Goal: Transaction & Acquisition: Subscribe to service/newsletter

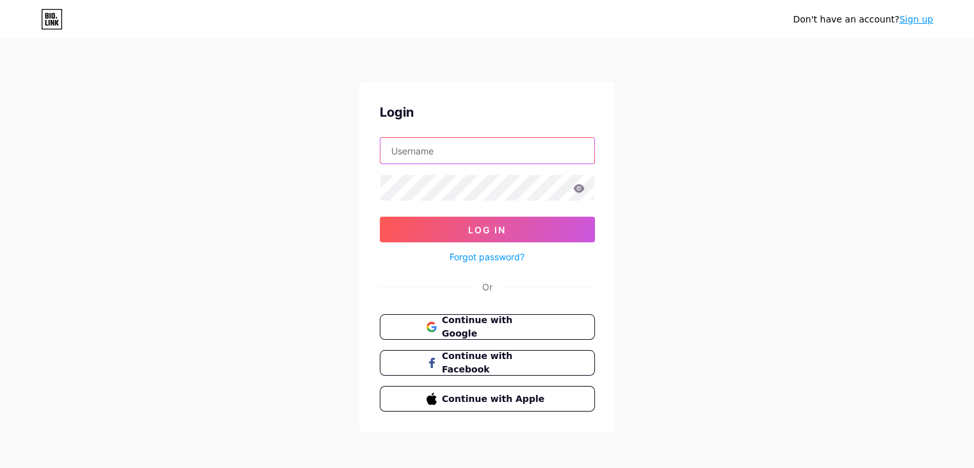
click at [479, 148] on input "text" at bounding box center [487, 151] width 214 height 26
click at [912, 19] on link "Sign up" at bounding box center [916, 19] width 34 height 10
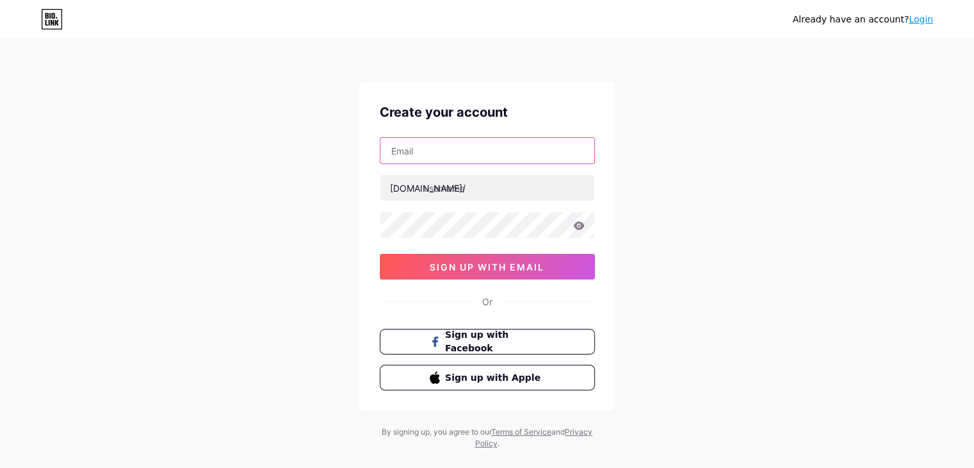
click at [446, 151] on input "text" at bounding box center [487, 151] width 214 height 26
type input "[EMAIL_ADDRESS][DOMAIN_NAME]"
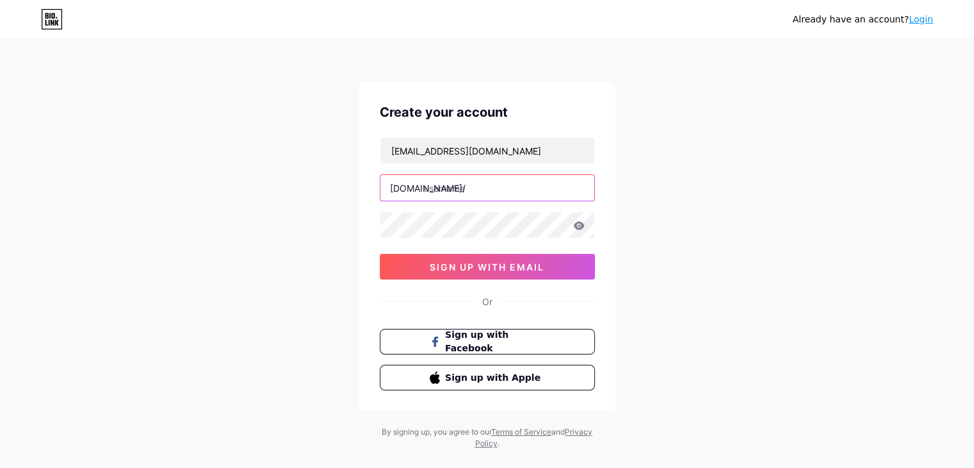
click at [482, 186] on input "text" at bounding box center [487, 188] width 214 height 26
type input "itsrohitverma"
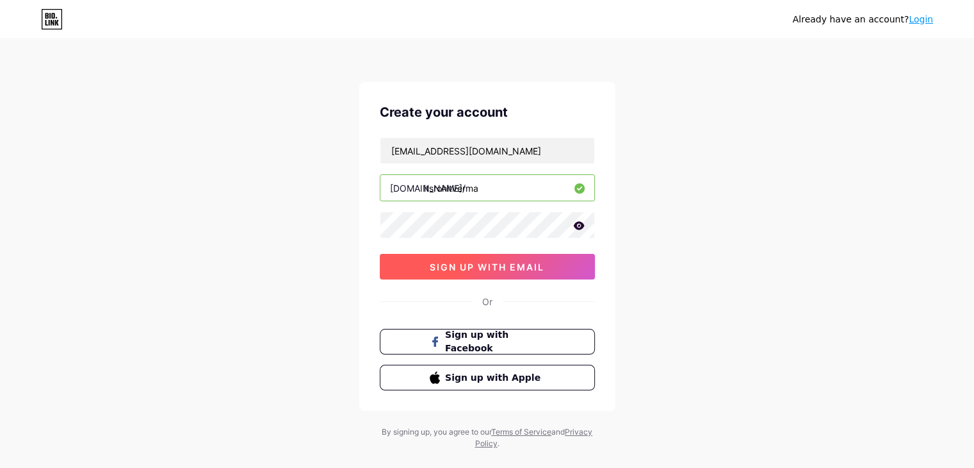
click at [477, 265] on span "sign up with email" at bounding box center [487, 266] width 115 height 11
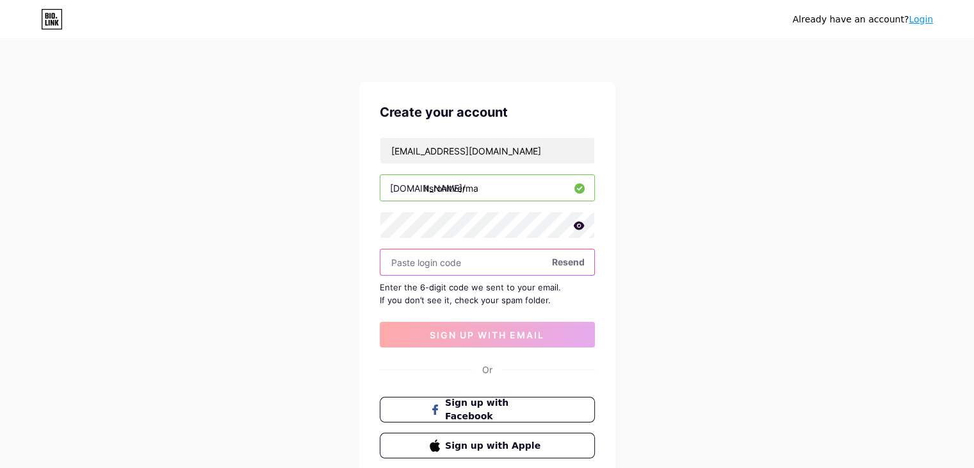
paste input "991506"
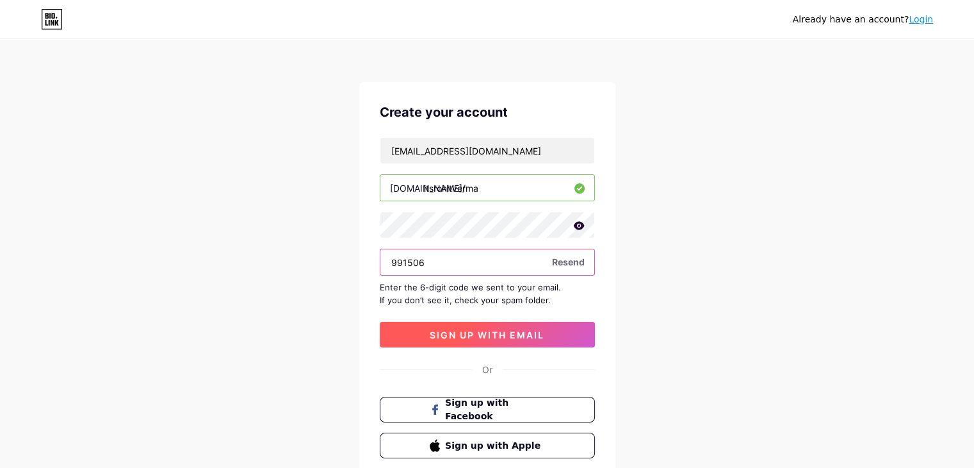
type input "991506"
click at [507, 338] on span "sign up with email" at bounding box center [487, 334] width 115 height 11
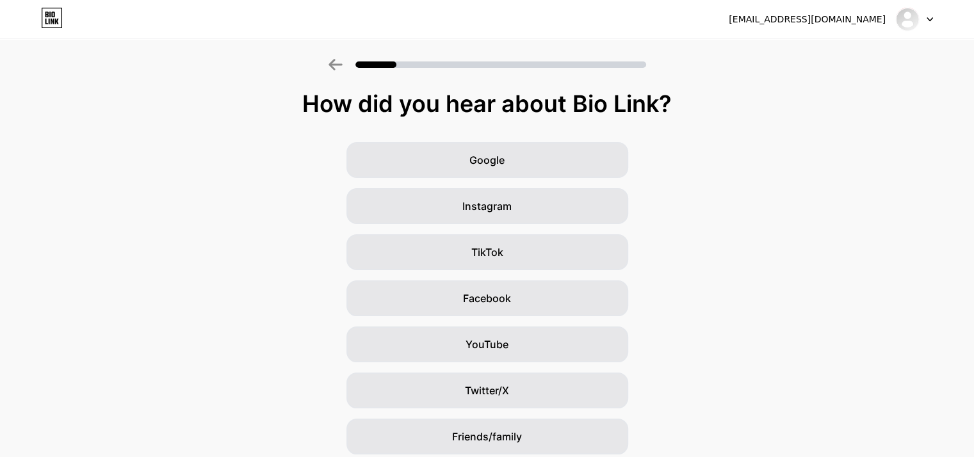
click at [927, 19] on icon at bounding box center [930, 19] width 6 height 4
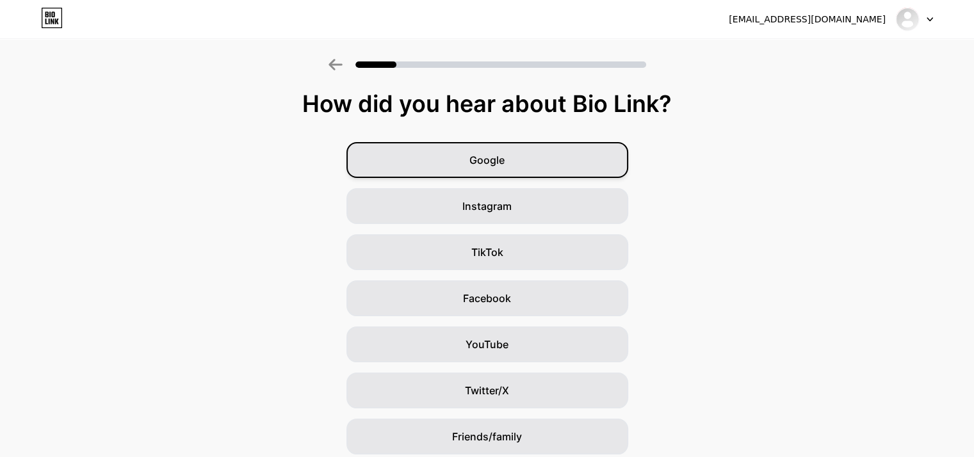
click at [514, 163] on div "Google" at bounding box center [488, 160] width 282 height 36
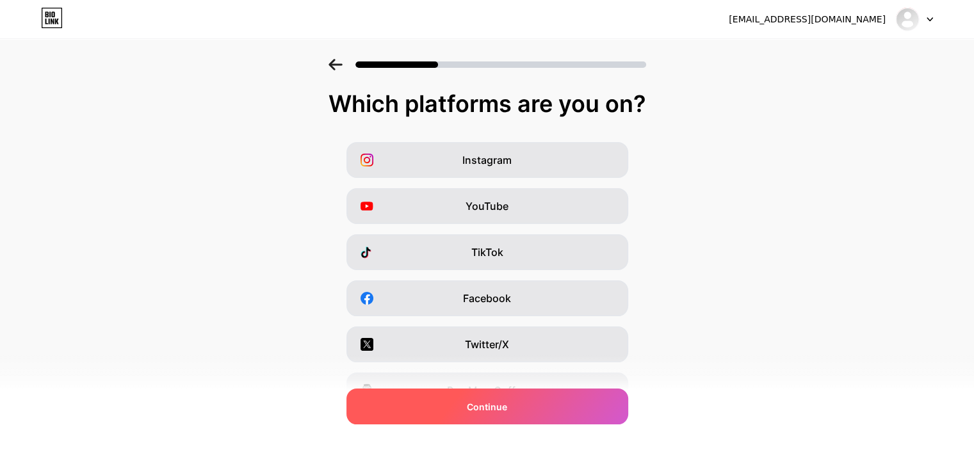
click at [504, 411] on span "Continue" at bounding box center [487, 406] width 40 height 13
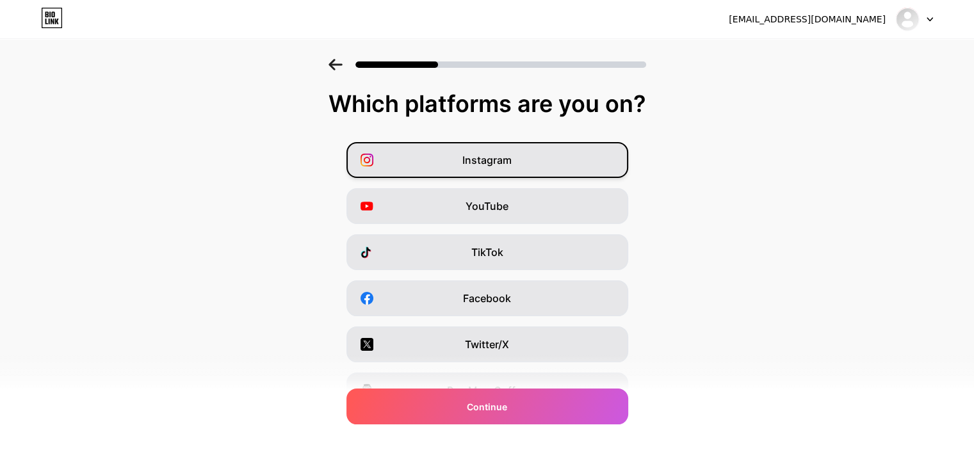
click at [511, 167] on span "Instagram" at bounding box center [486, 159] width 49 height 15
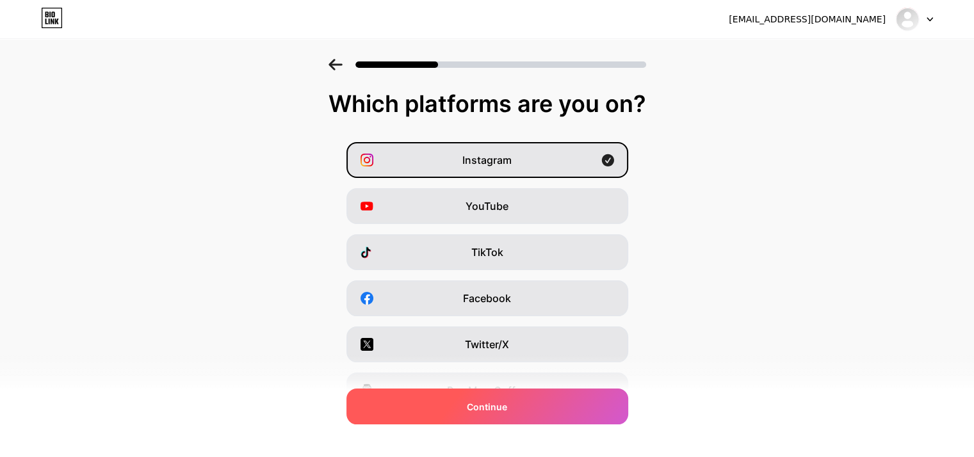
click at [514, 402] on div "Continue" at bounding box center [488, 407] width 282 height 36
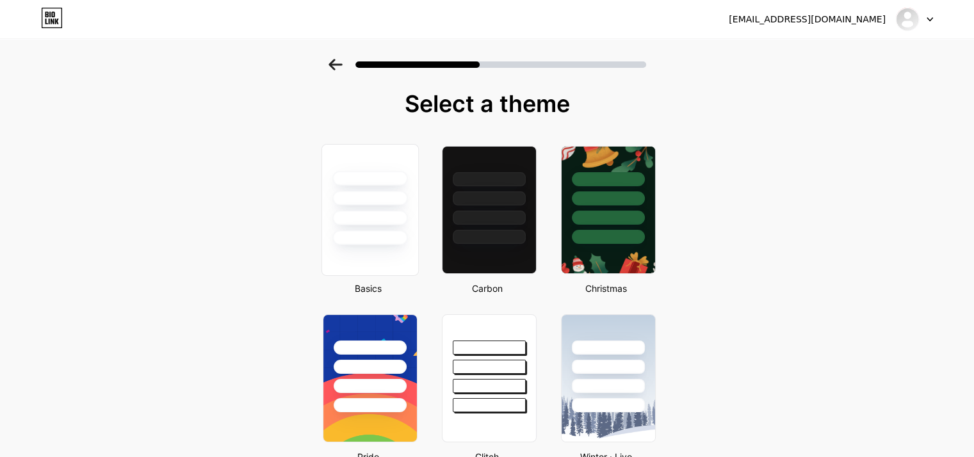
click at [379, 208] on div at bounding box center [370, 195] width 96 height 101
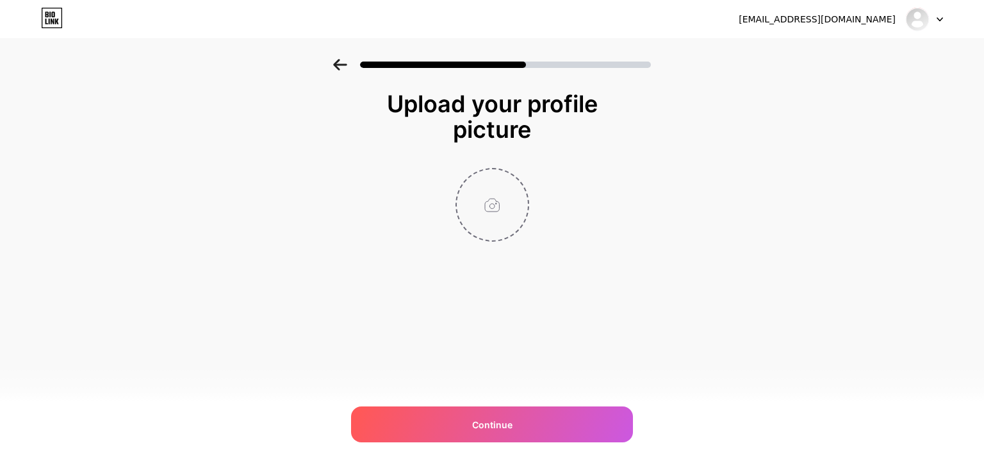
click at [491, 205] on input "file" at bounding box center [492, 204] width 71 height 71
type input "C:\fakepath\manoj 200.jpg"
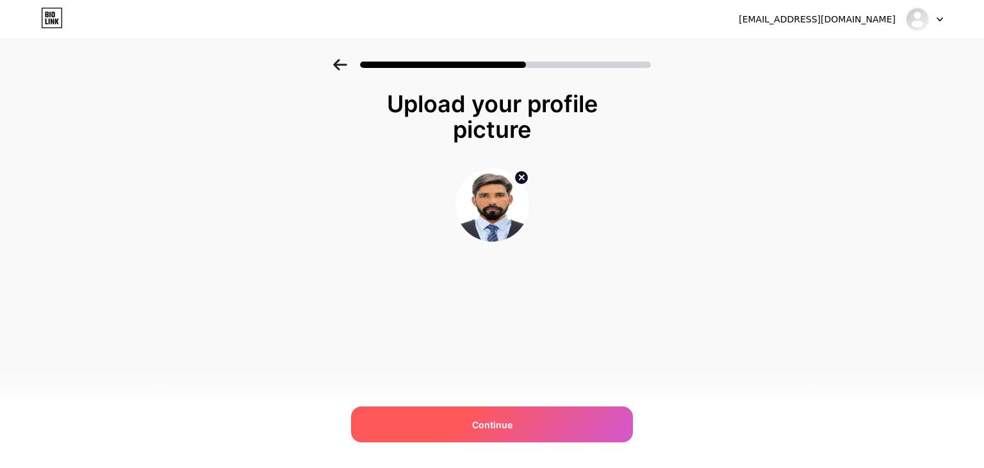
click at [468, 421] on div "Continue" at bounding box center [492, 424] width 282 height 36
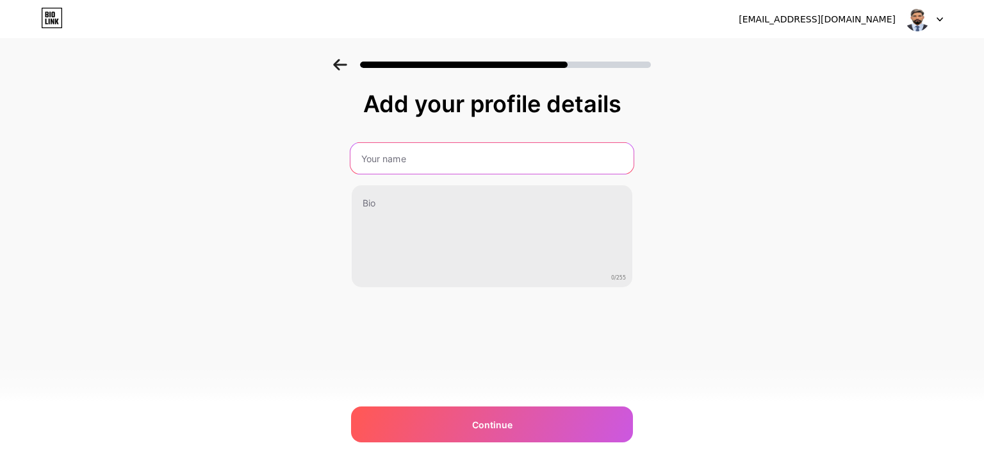
click at [452, 147] on input "text" at bounding box center [491, 158] width 283 height 31
type input "Rohit Verma"
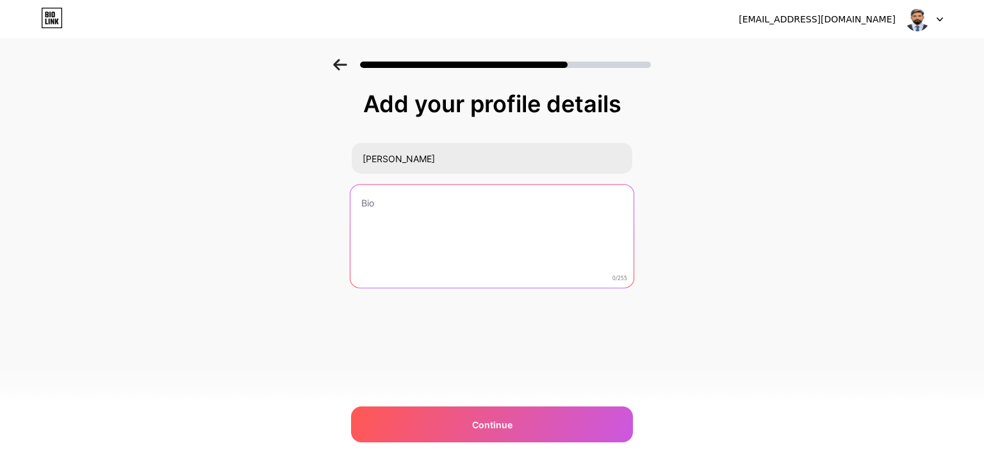
click at [466, 219] on textarea at bounding box center [491, 236] width 283 height 104
paste textarea "I’m Rohit Verma, a Travel Executive at BookMyBooking (BMB), a trusted UAE-based…"
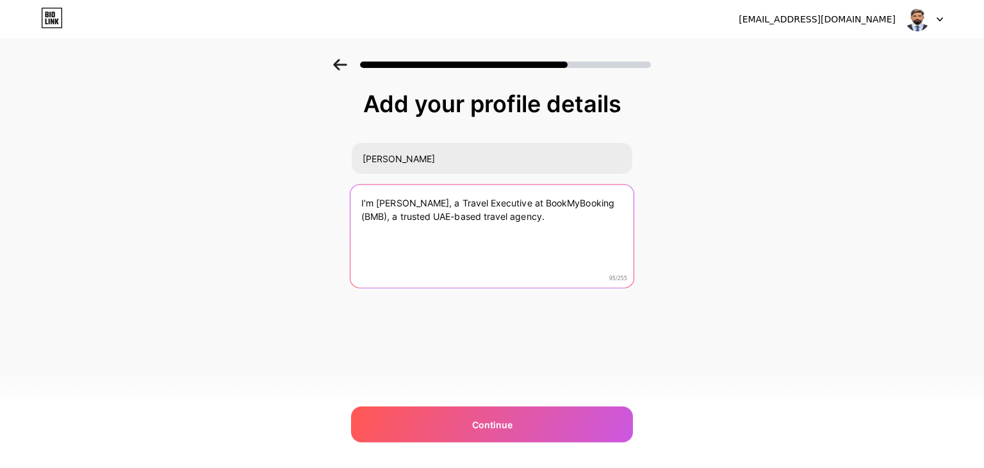
type textarea "I’m Rohit Verma, a Travel Executive at BookMyBooking (BMB), a trusted UAE-based…"
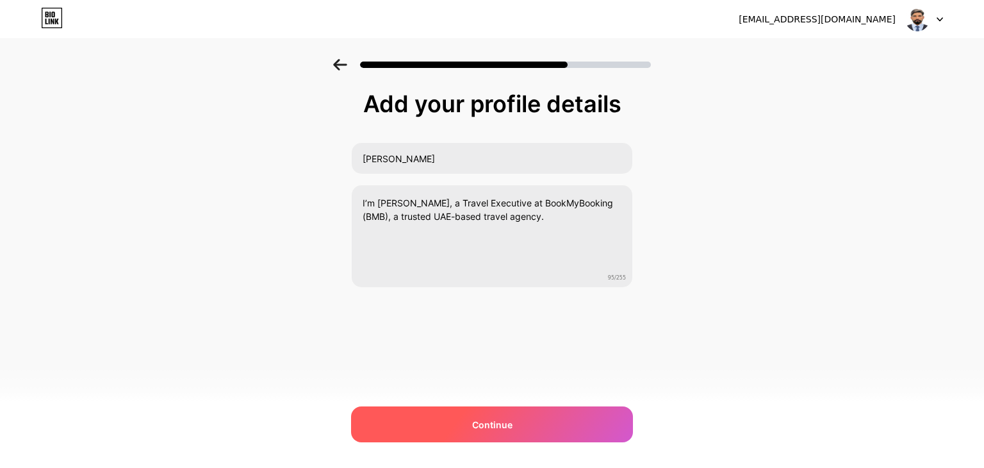
click at [482, 421] on span "Continue" at bounding box center [492, 424] width 40 height 13
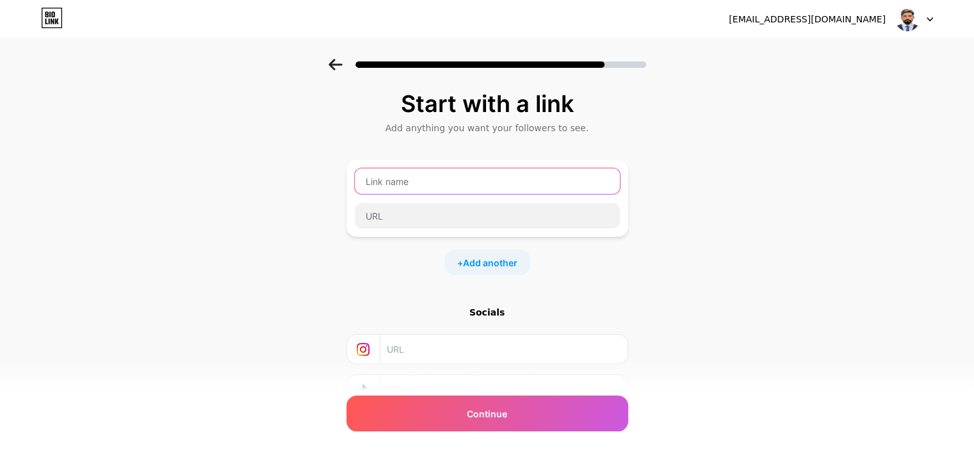
click at [469, 179] on input "text" at bounding box center [487, 181] width 265 height 26
type input "Website"
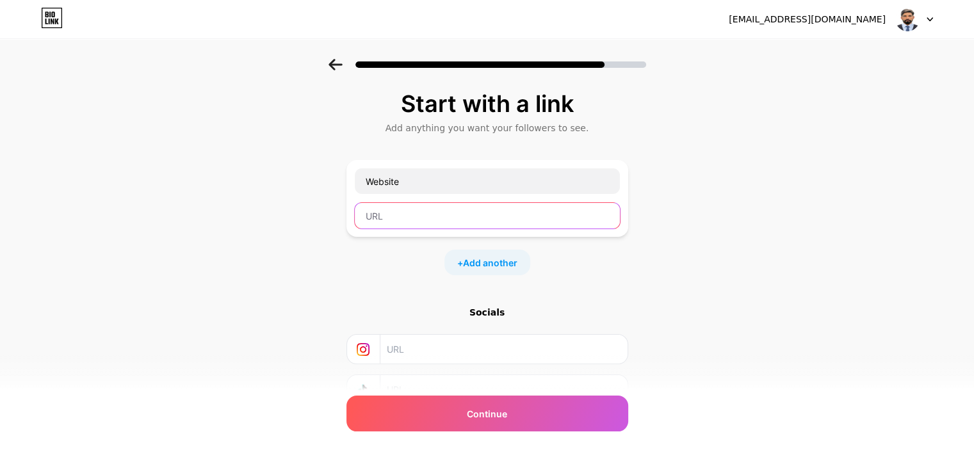
click at [463, 216] on input "text" at bounding box center [487, 216] width 265 height 26
paste input "https://www.bookmybooking.com/tour/united-arab-emirates-uae/sharjah/al-noor-isl…"
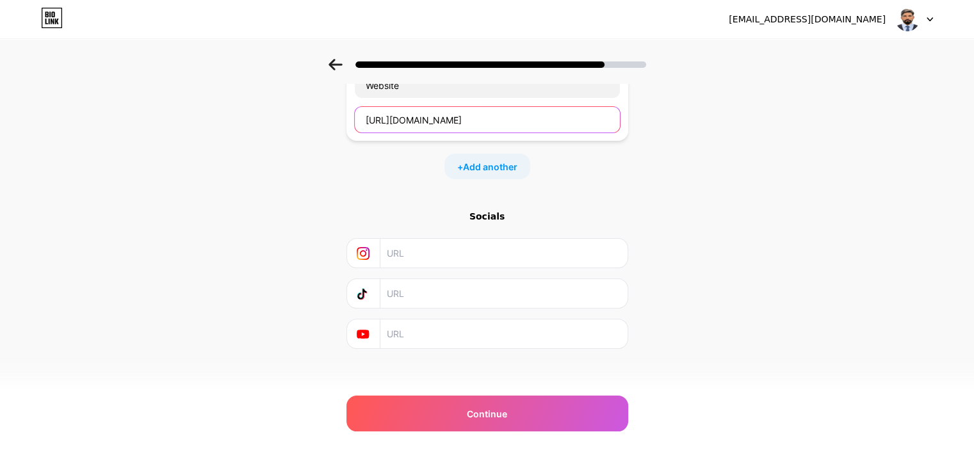
scroll to position [101, 0]
type input "https://www.bookmybooking.com/tour/united-arab-emirates-uae/sharjah/al-noor-isl…"
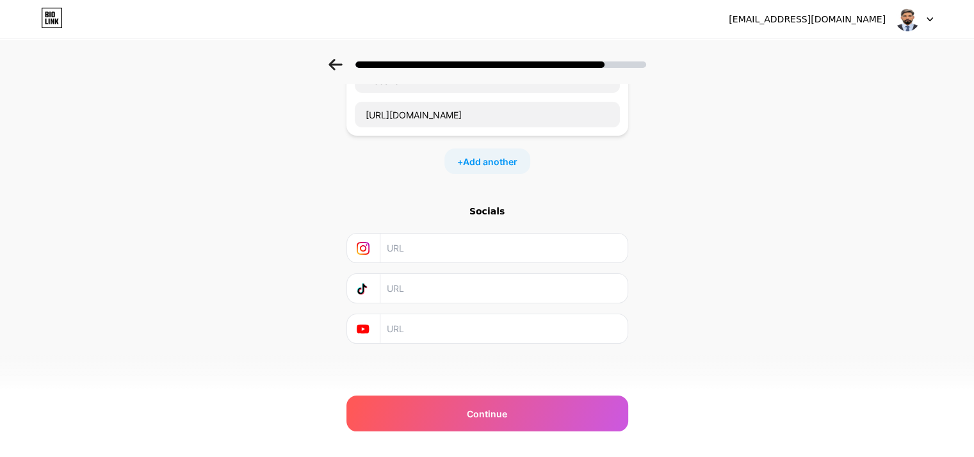
scroll to position [0, 0]
click at [482, 250] on input "text" at bounding box center [503, 248] width 232 height 29
paste input "https://www.instagram.com/bookmy.booking"
type input "https://www.instagram.com/bookmy.booking"
click at [466, 327] on input "text" at bounding box center [503, 328] width 232 height 29
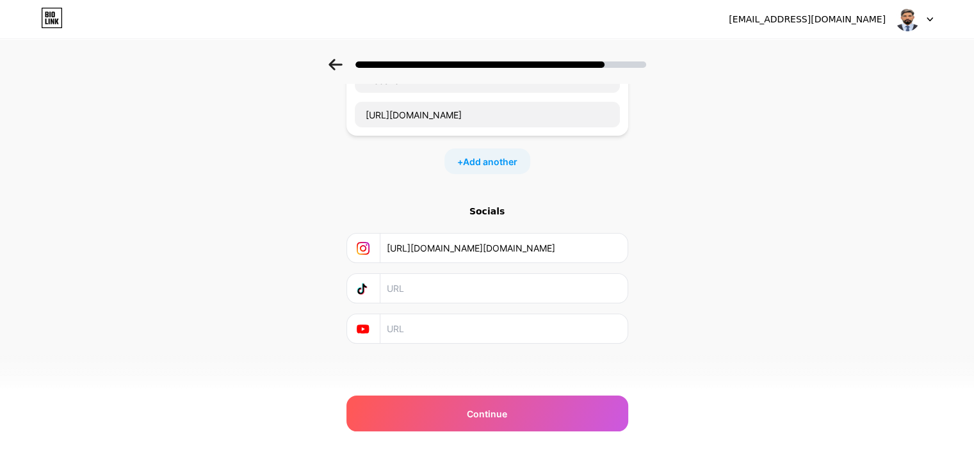
paste input "https://www.youtube.com/@bookmybooking"
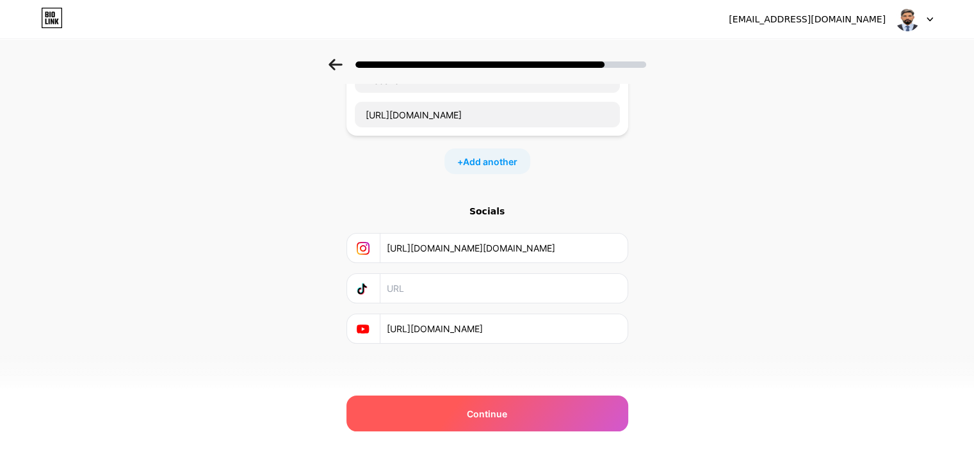
type input "https://www.youtube.com/@bookmybooking"
click at [507, 419] on span "Continue" at bounding box center [487, 413] width 40 height 13
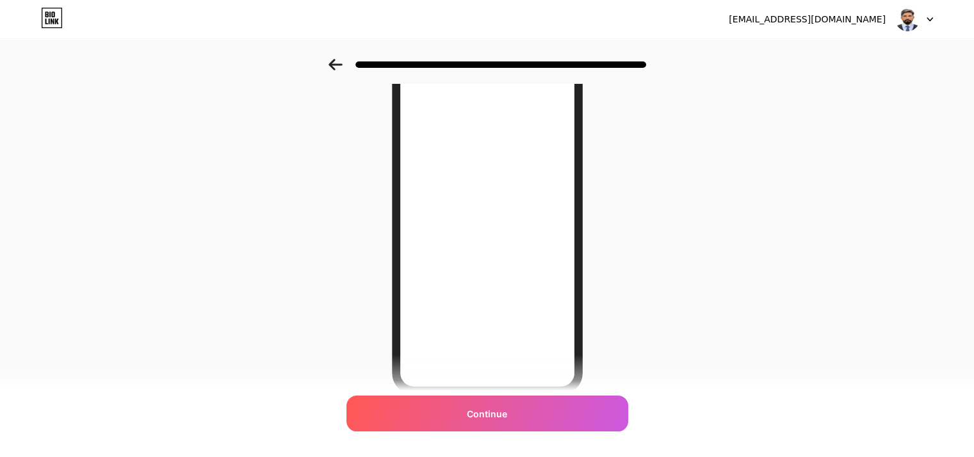
scroll to position [186, 0]
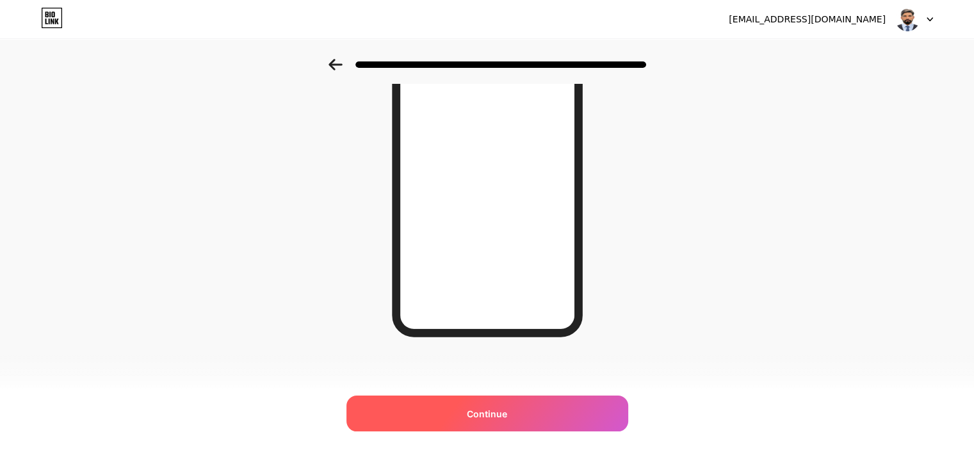
click at [494, 417] on span "Continue" at bounding box center [487, 413] width 40 height 13
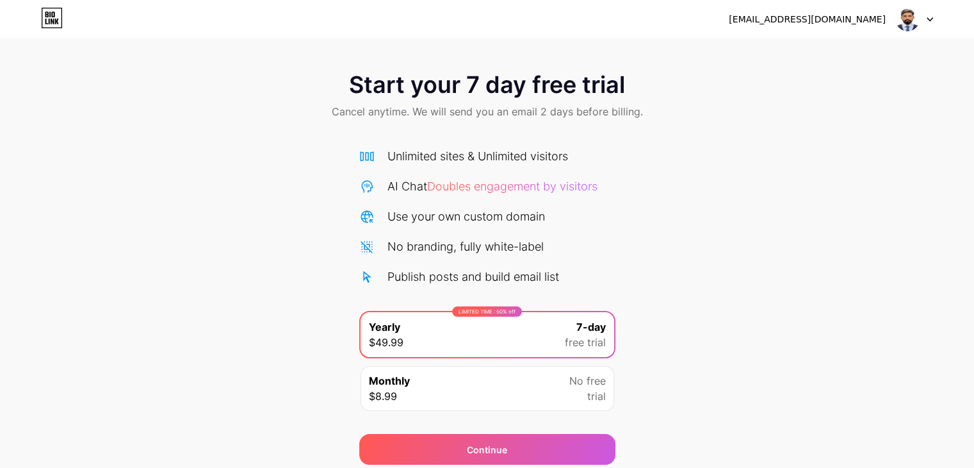
click at [735, 329] on div "Start your 7 day free trial Cancel anytime. We will send you an email 2 days be…" at bounding box center [487, 261] width 974 height 405
click at [738, 240] on div "Start your 7 day free trial Cancel anytime. We will send you an email 2 days be…" at bounding box center [487, 261] width 974 height 405
click at [59, 20] on icon at bounding box center [52, 18] width 22 height 20
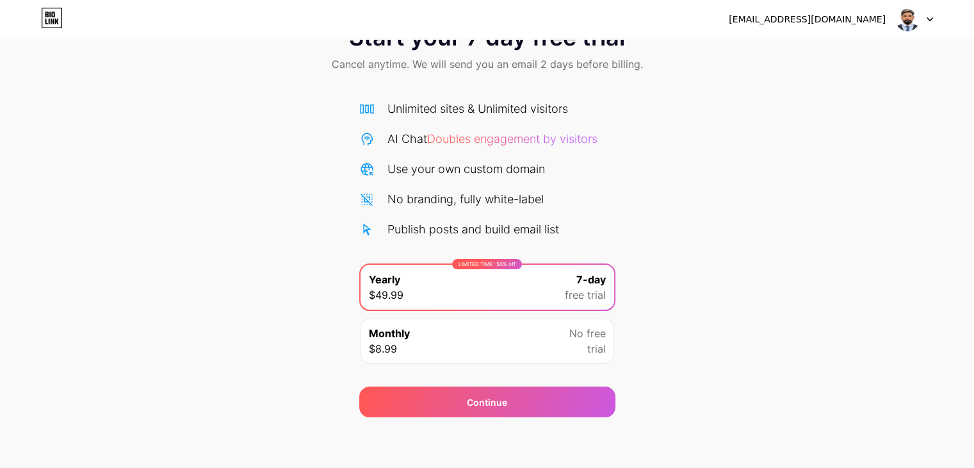
click at [596, 341] on span "trial" at bounding box center [596, 348] width 19 height 15
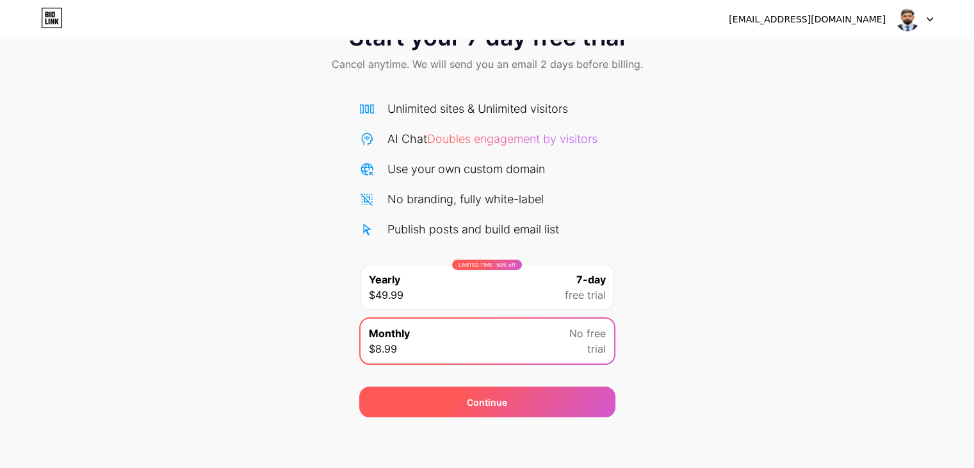
click at [573, 397] on div "Continue" at bounding box center [487, 401] width 256 height 31
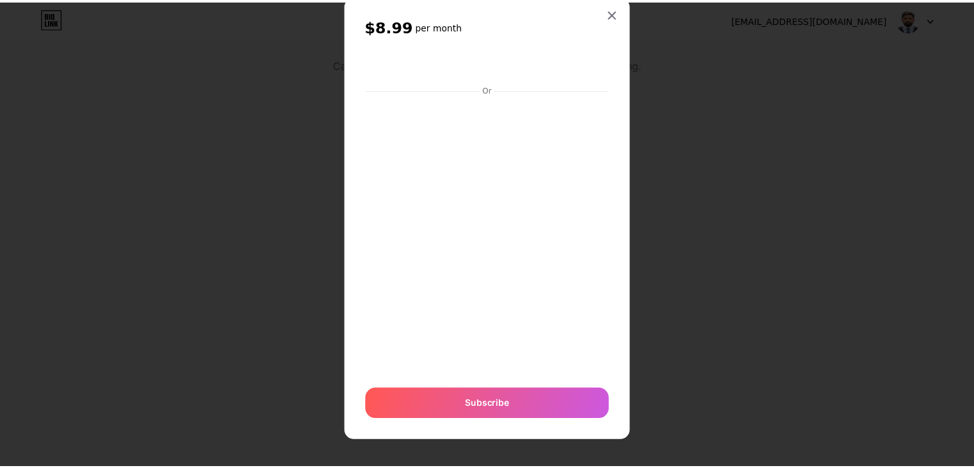
scroll to position [34, 0]
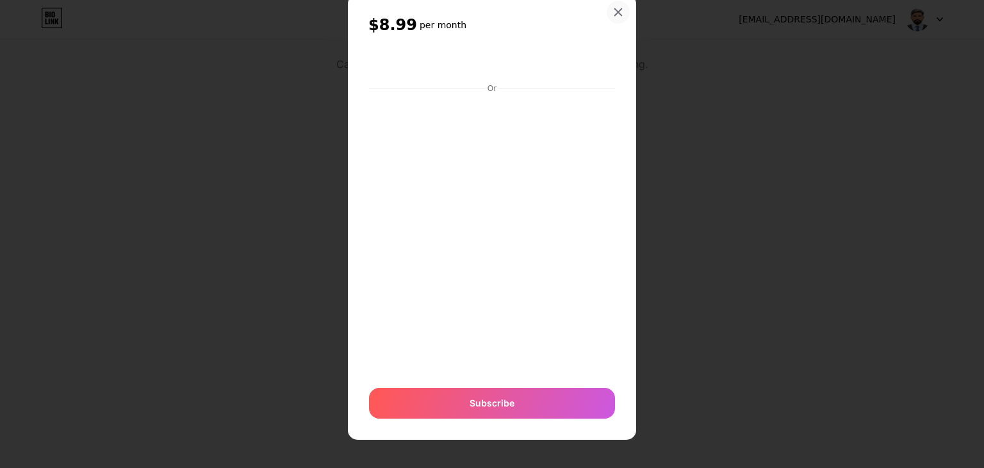
click at [615, 11] on icon at bounding box center [618, 12] width 7 height 7
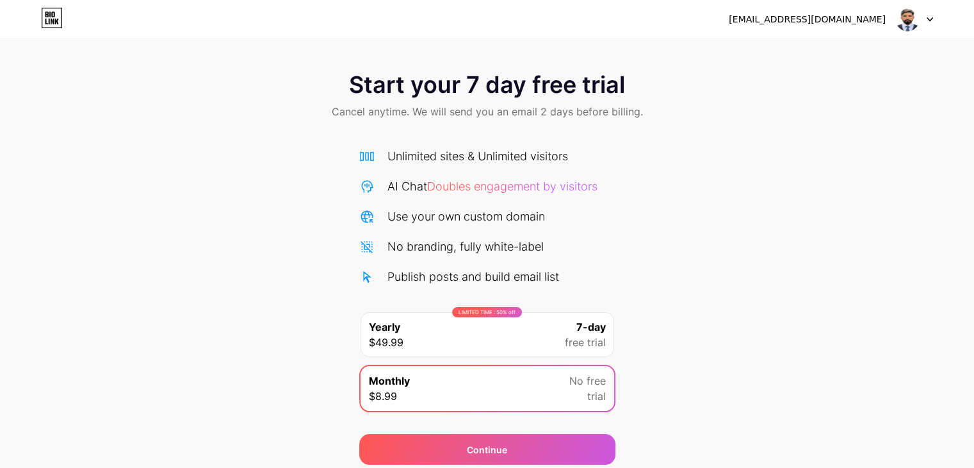
scroll to position [0, 0]
click at [902, 13] on img at bounding box center [907, 19] width 24 height 24
click at [806, 22] on div "[EMAIL_ADDRESS][DOMAIN_NAME]" at bounding box center [807, 19] width 157 height 13
click at [801, 17] on div "[EMAIL_ADDRESS][DOMAIN_NAME]" at bounding box center [807, 19] width 157 height 13
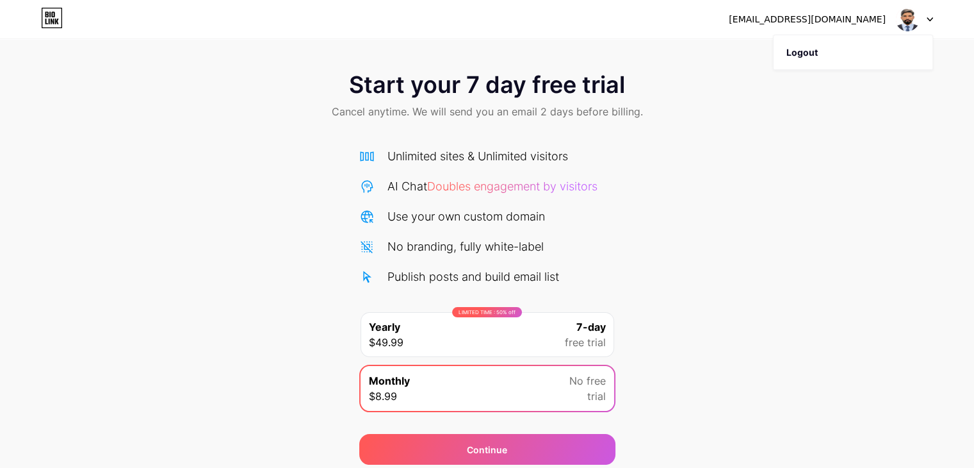
click at [759, 155] on div "Start your 7 day free trial Cancel anytime. We will send you an email 2 days be…" at bounding box center [487, 261] width 974 height 405
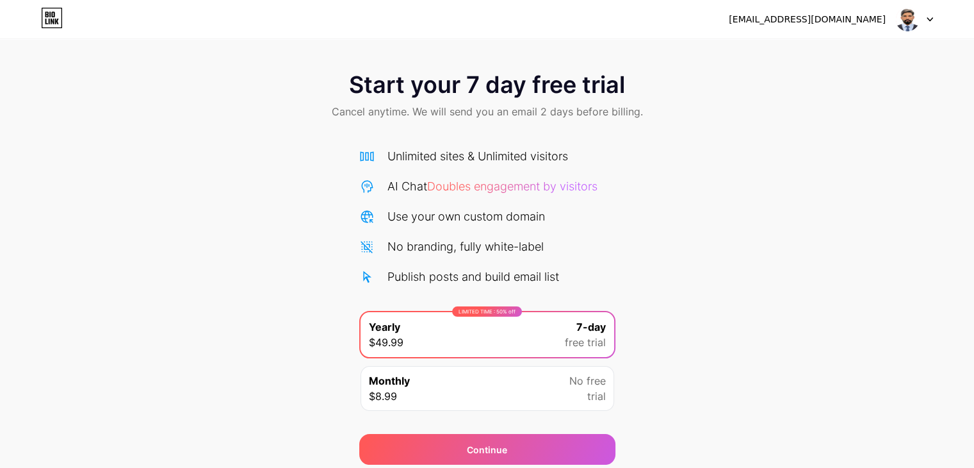
click at [512, 249] on div "No branding, fully white-label" at bounding box center [465, 246] width 156 height 17
click at [477, 268] on div "Publish posts and build email list" at bounding box center [473, 276] width 172 height 17
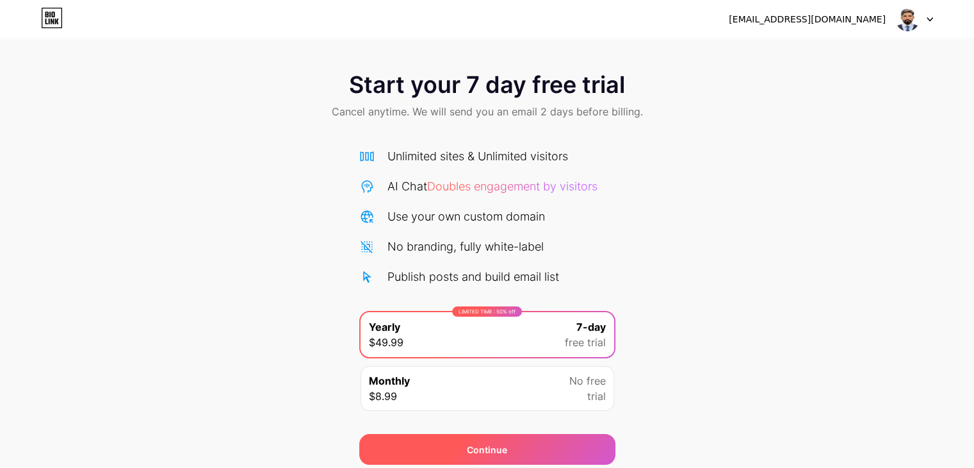
click at [518, 448] on div "Continue" at bounding box center [487, 449] width 256 height 31
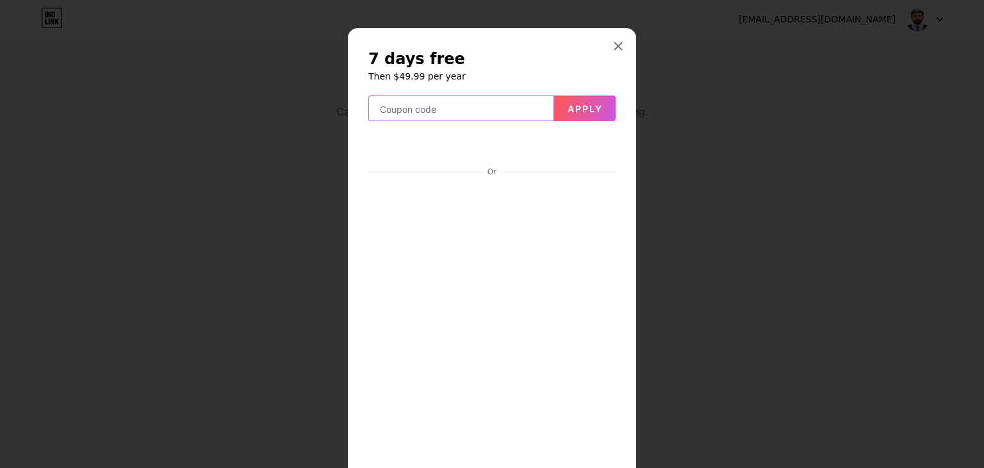
click at [443, 111] on input "text" at bounding box center [461, 109] width 184 height 26
paste input "991506"
type input "991506"
click at [585, 112] on span "Apply" at bounding box center [584, 108] width 35 height 11
click at [615, 44] on icon at bounding box center [618, 46] width 7 height 7
